Goal: Navigation & Orientation: Find specific page/section

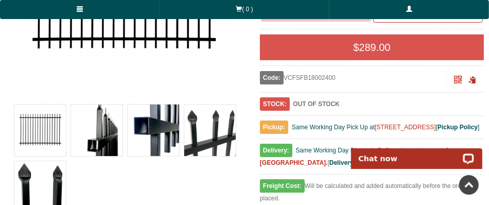
scroll to position [361, 0]
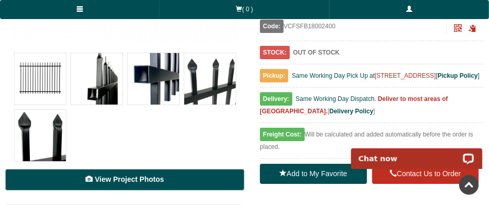
click at [163, 179] on span "View Project Photos" at bounding box center [129, 179] width 69 height 8
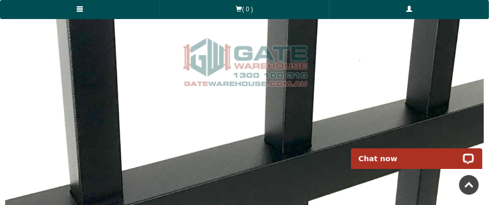
scroll to position [2189, 0]
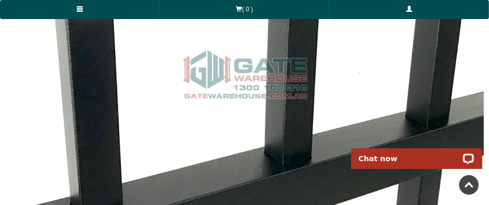
click at [471, 186] on link at bounding box center [469, 185] width 20 height 20
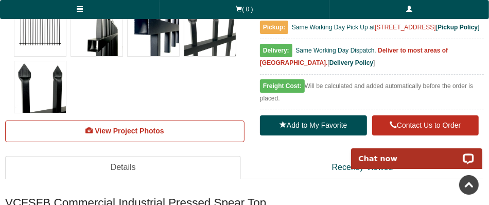
scroll to position [412, 0]
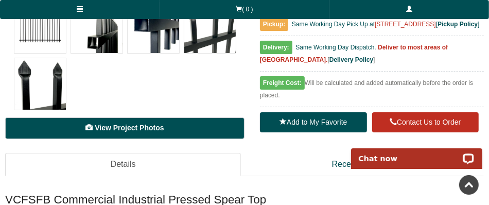
click at [128, 128] on span "View Project Photos" at bounding box center [129, 128] width 69 height 8
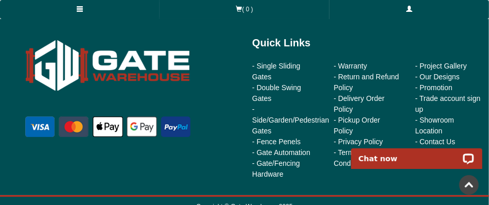
scroll to position [3815, 0]
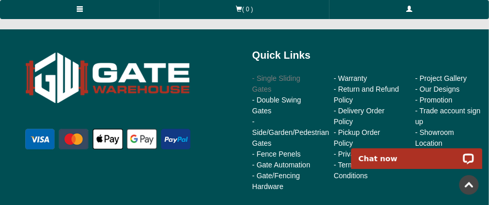
click at [280, 87] on link "- Single Sliding Gates" at bounding box center [276, 83] width 48 height 19
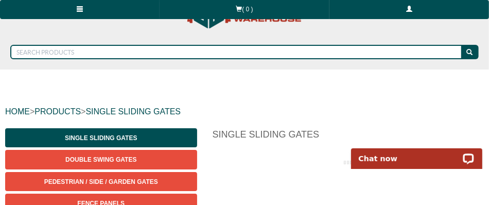
scroll to position [52, 0]
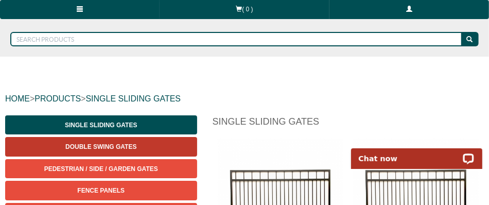
click at [82, 144] on span "Double Swing Gates" at bounding box center [100, 146] width 71 height 7
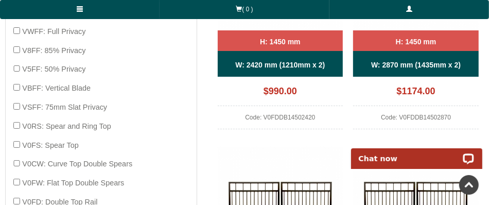
scroll to position [515, 0]
